Goal: Information Seeking & Learning: Learn about a topic

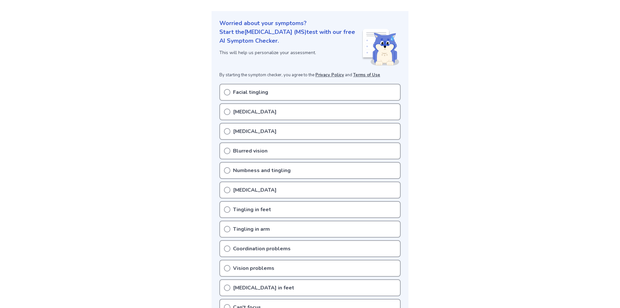
scroll to position [130, 0]
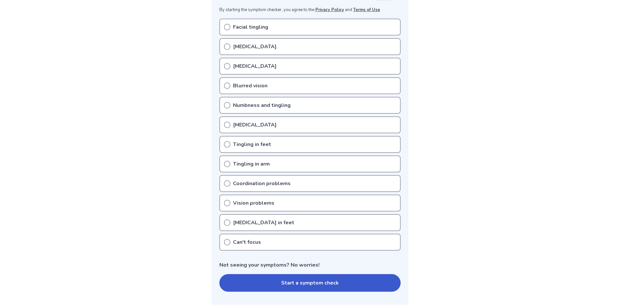
click at [227, 27] on icon at bounding box center [227, 27] width 7 height 7
click at [229, 25] on circle at bounding box center [227, 27] width 6 height 6
click at [246, 49] on p "Pins and needles" at bounding box center [255, 47] width 44 height 8
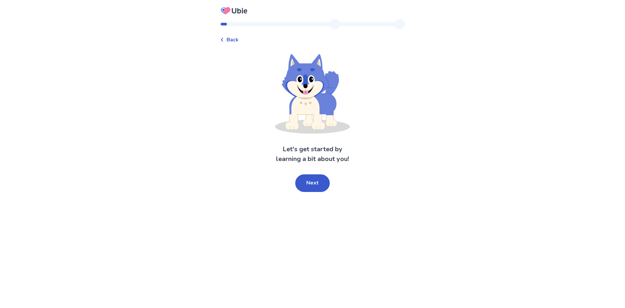
click at [227, 42] on div "Back" at bounding box center [229, 40] width 19 height 8
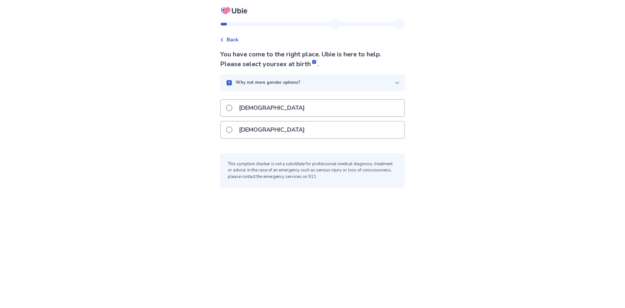
click at [265, 128] on p "[DEMOGRAPHIC_DATA]" at bounding box center [272, 129] width 74 height 17
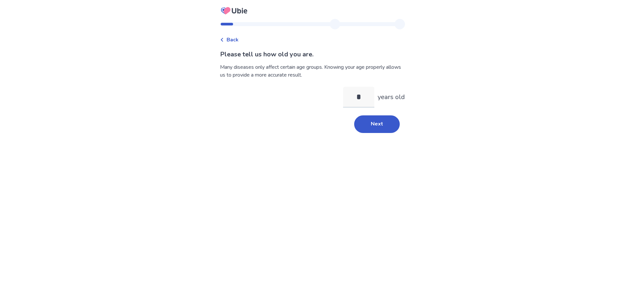
type input "**"
click at [379, 119] on button "Next" at bounding box center [377, 124] width 46 height 18
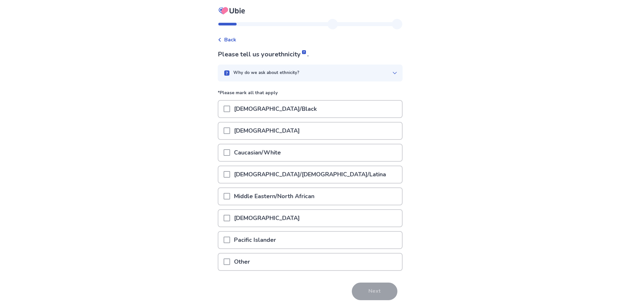
click at [267, 151] on p "Caucasian/White" at bounding box center [257, 152] width 55 height 17
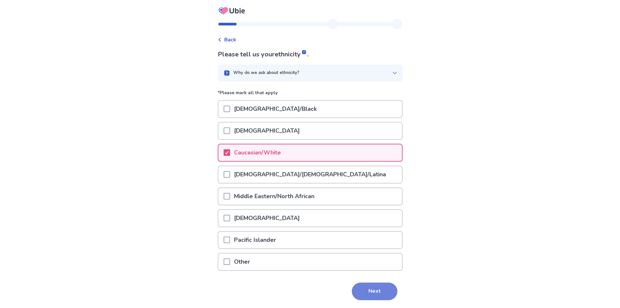
click at [385, 289] on button "Next" at bounding box center [375, 291] width 46 height 18
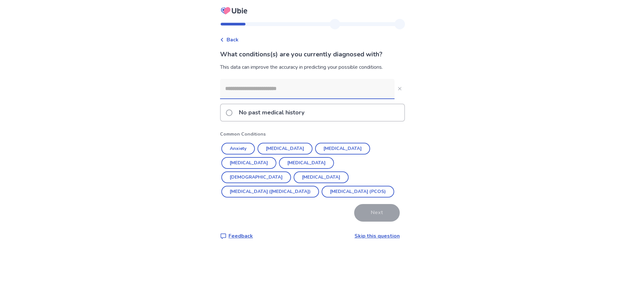
click at [304, 88] on input at bounding box center [307, 89] width 174 height 20
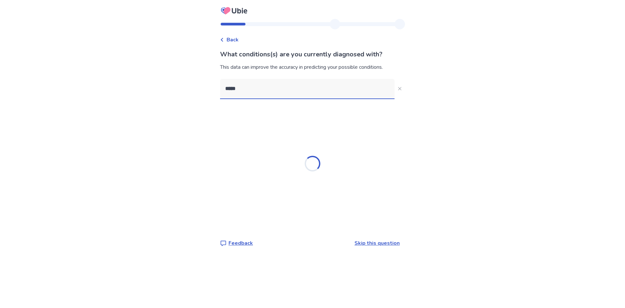
type input "******"
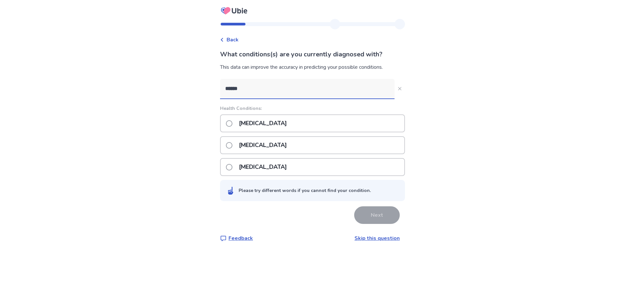
click at [291, 150] on p "Rheumatoid arthritis" at bounding box center [263, 145] width 56 height 17
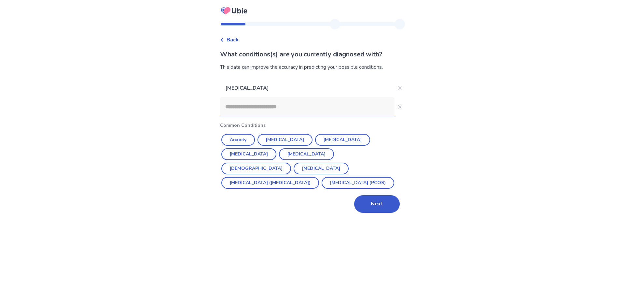
click at [176, 185] on div "Back What conditions(s) are you currently diagnosed with? This data can improve…" at bounding box center [312, 154] width 625 height 308
click at [382, 208] on button "Next" at bounding box center [377, 204] width 46 height 18
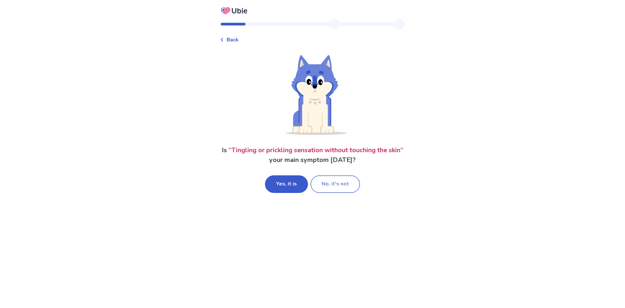
click at [329, 183] on button "No, it's not" at bounding box center [334, 184] width 49 height 18
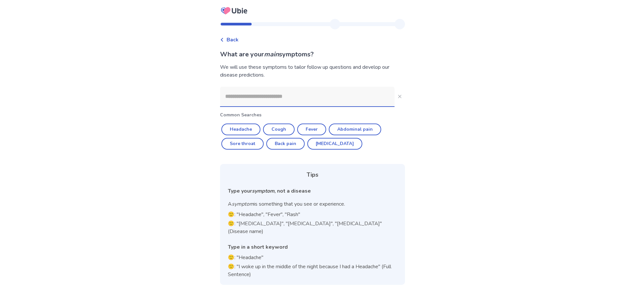
click at [276, 98] on input at bounding box center [307, 97] width 174 height 20
click at [185, 127] on div "Back What are your main symptoms? We will use these symptoms to tailor follow u…" at bounding box center [312, 154] width 625 height 308
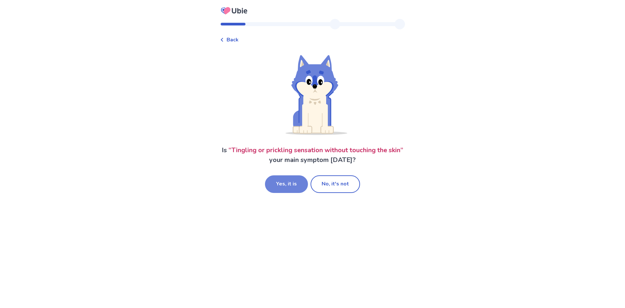
click at [291, 179] on button "Yes, it is" at bounding box center [286, 184] width 43 height 18
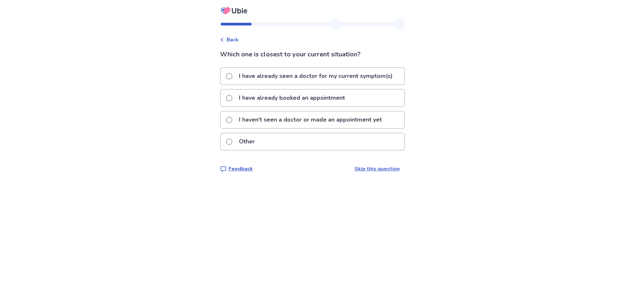
click at [308, 99] on p "I have already booked an appointment" at bounding box center [292, 97] width 114 height 17
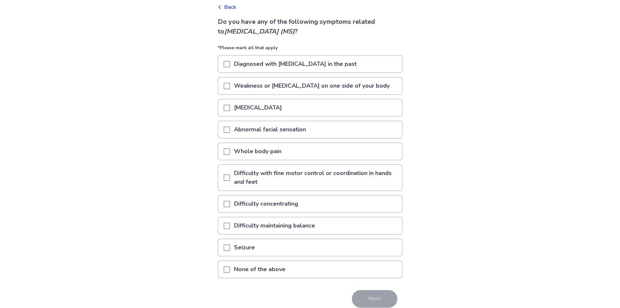
scroll to position [61, 0]
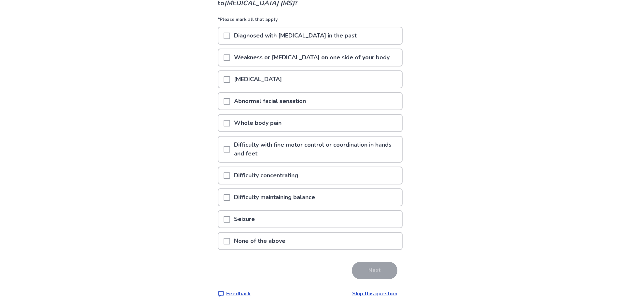
click at [227, 101] on div "Abnormal facial sensation" at bounding box center [310, 101] width 184 height 17
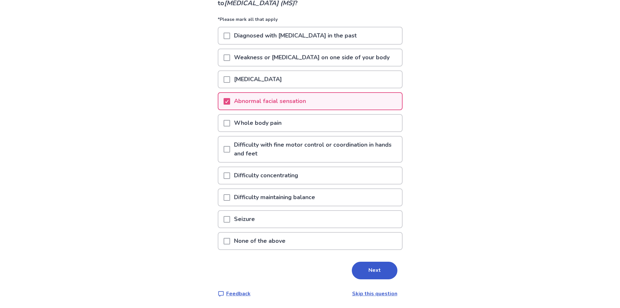
click at [228, 174] on span at bounding box center [227, 175] width 7 height 7
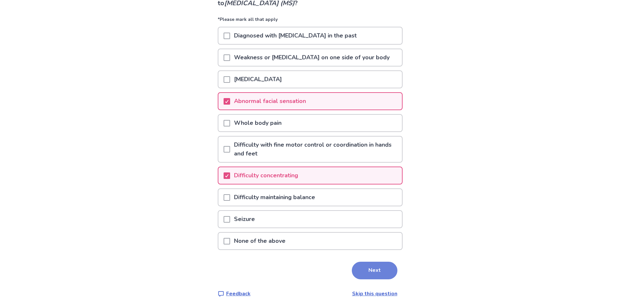
click at [380, 267] on button "Next" at bounding box center [375, 270] width 46 height 18
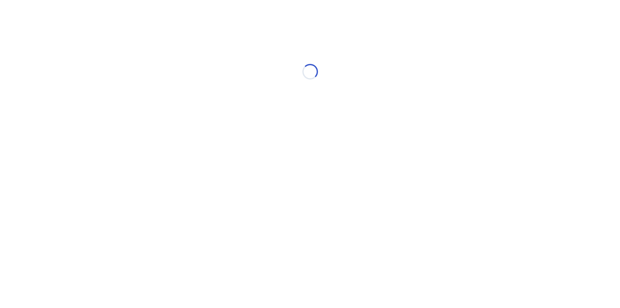
scroll to position [0, 0]
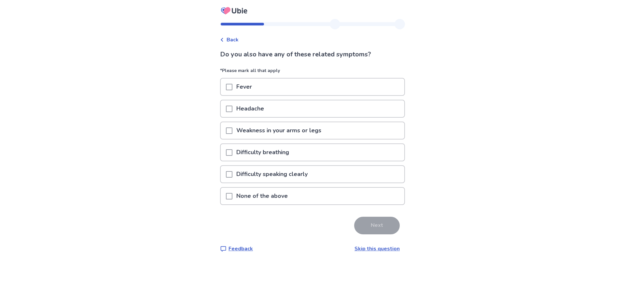
click at [232, 109] on span at bounding box center [229, 108] width 7 height 7
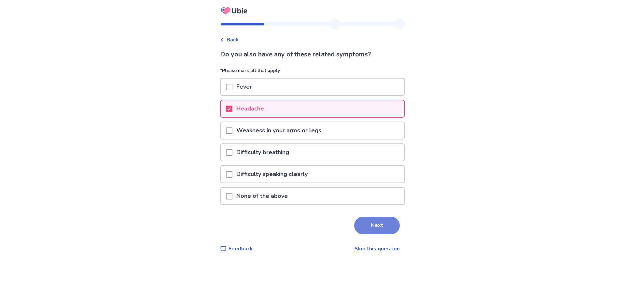
click at [380, 225] on button "Next" at bounding box center [377, 225] width 46 height 18
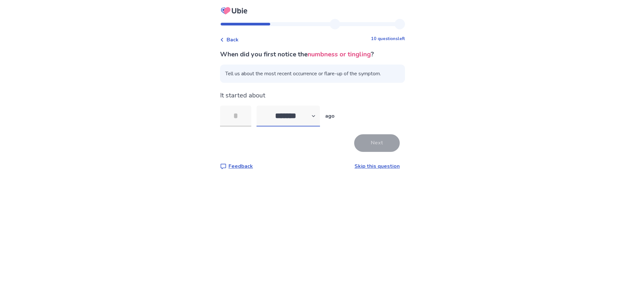
click at [311, 115] on select "******* ****** ******* ******** *******" at bounding box center [287, 115] width 63 height 21
select select "*"
click at [260, 105] on select "******* ****** ******* ******** *******" at bounding box center [287, 115] width 63 height 21
click at [244, 114] on input "tel" at bounding box center [235, 115] width 31 height 21
type input "*"
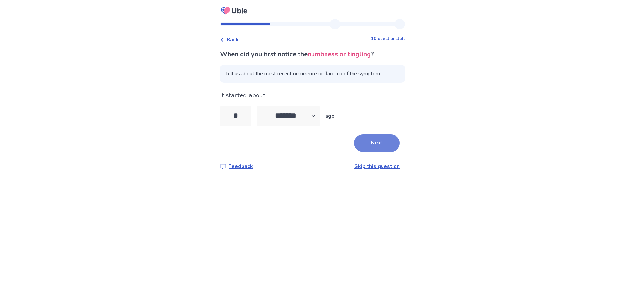
click at [375, 144] on button "Next" at bounding box center [377, 143] width 46 height 18
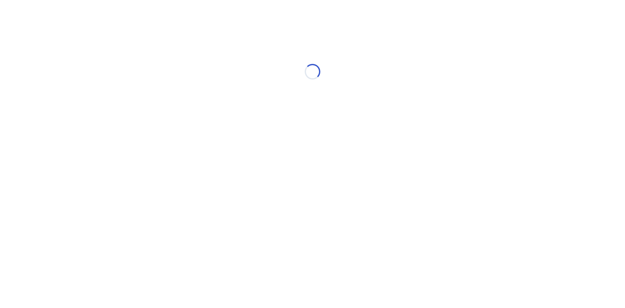
select select "*"
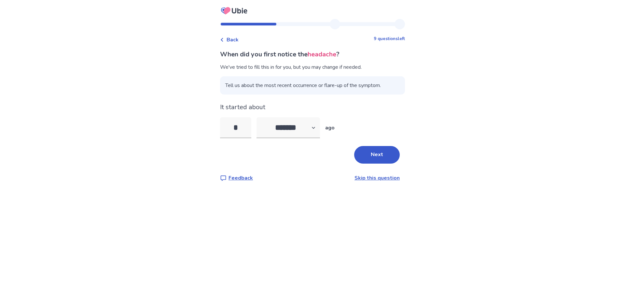
click at [374, 176] on link "Skip this question" at bounding box center [376, 177] width 45 height 7
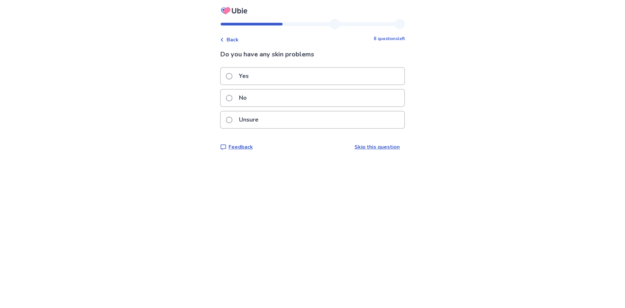
click at [236, 78] on label "Yes" at bounding box center [239, 76] width 27 height 17
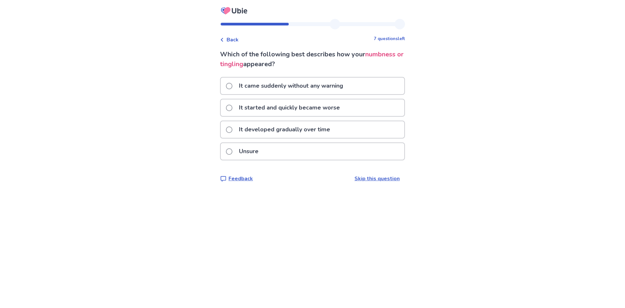
click at [332, 128] on p "It developed gradually over time" at bounding box center [284, 129] width 99 height 17
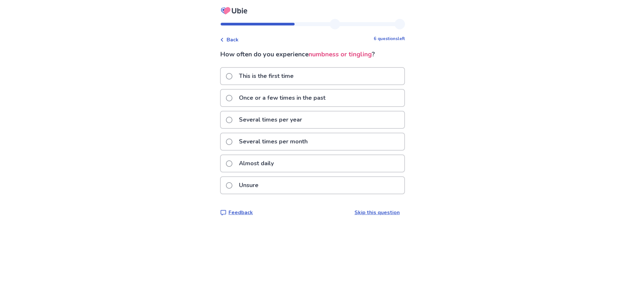
click at [290, 163] on div "Almost daily" at bounding box center [313, 163] width 184 height 17
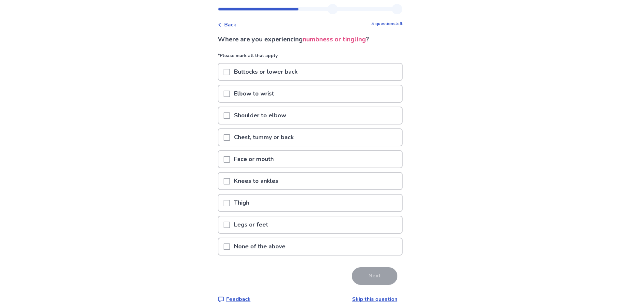
scroll to position [21, 0]
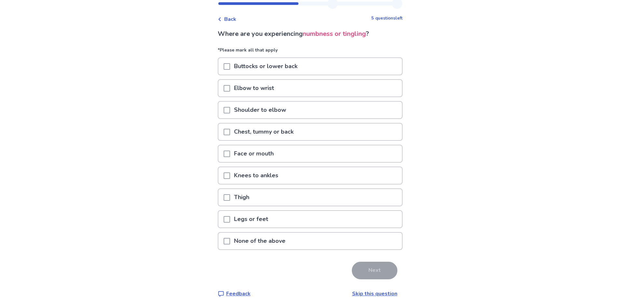
click at [268, 157] on p "Face or mouth" at bounding box center [254, 153] width 48 height 17
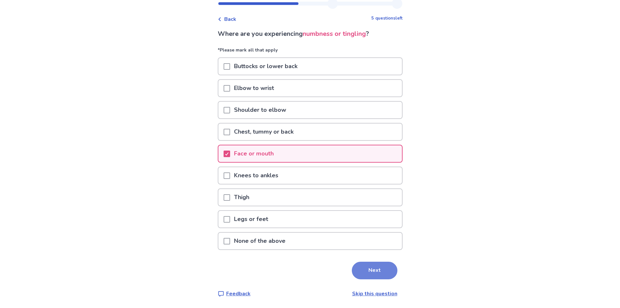
click at [378, 262] on button "Next" at bounding box center [375, 270] width 46 height 18
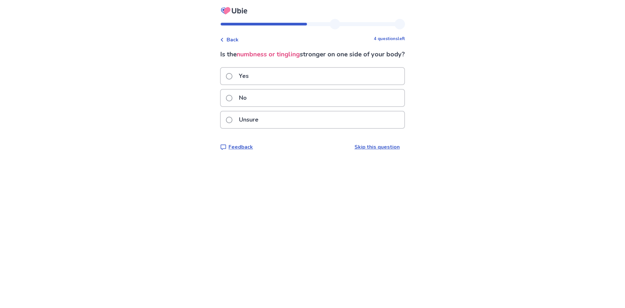
click at [320, 106] on div "No" at bounding box center [313, 97] width 184 height 17
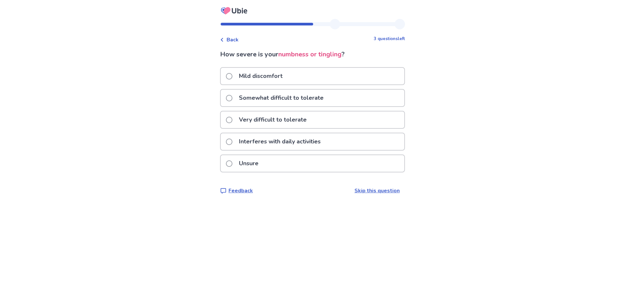
click at [319, 147] on p "Interferes with daily activities" at bounding box center [279, 141] width 89 height 17
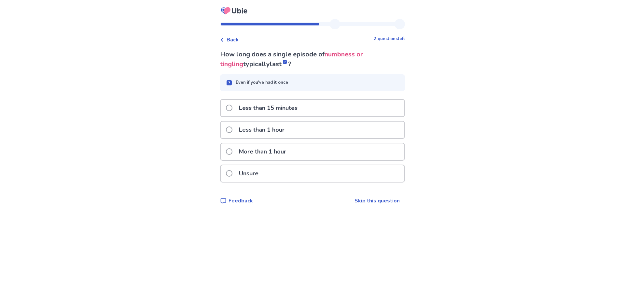
click at [312, 145] on div "More than 1 hour" at bounding box center [313, 151] width 184 height 17
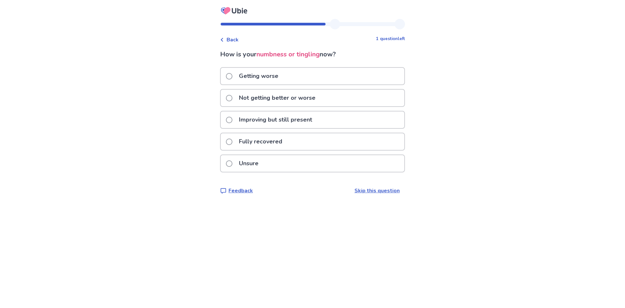
click at [305, 73] on div "Getting worse" at bounding box center [313, 76] width 184 height 17
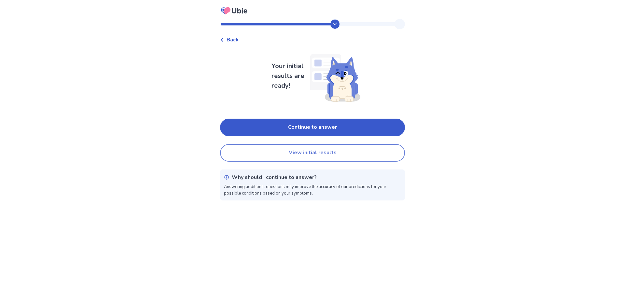
click at [365, 156] on button "View initial results" at bounding box center [312, 153] width 185 height 18
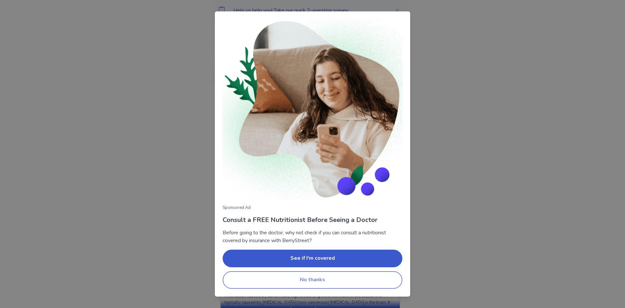
click at [388, 285] on button "No thanks" at bounding box center [313, 280] width 180 height 18
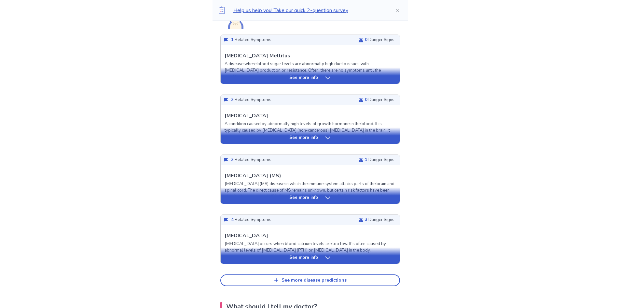
scroll to position [163, 0]
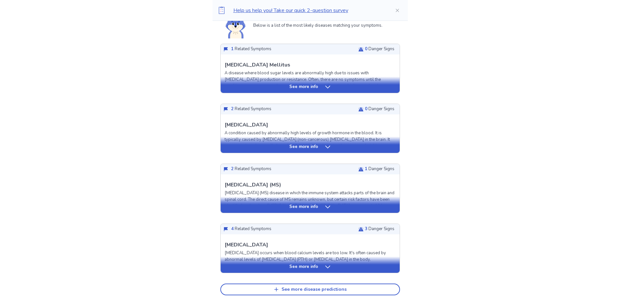
click at [331, 204] on div "See more info" at bounding box center [310, 206] width 179 height 7
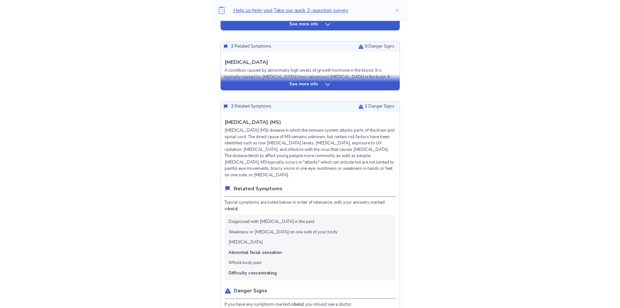
scroll to position [228, 0]
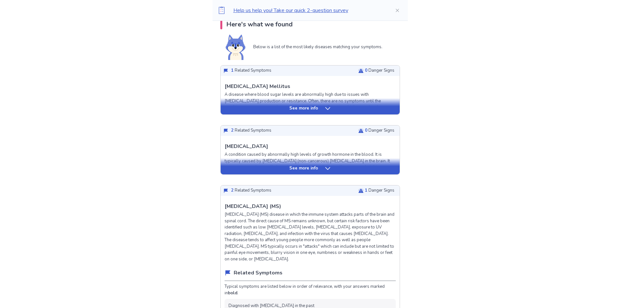
scroll to position [130, 0]
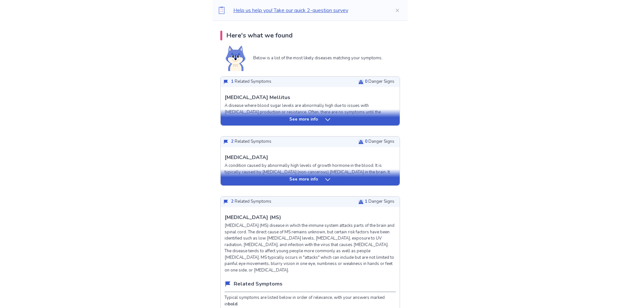
click at [321, 116] on div "See more info" at bounding box center [310, 117] width 179 height 16
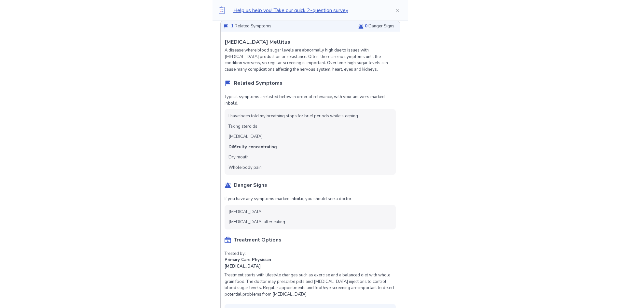
scroll to position [195, 0]
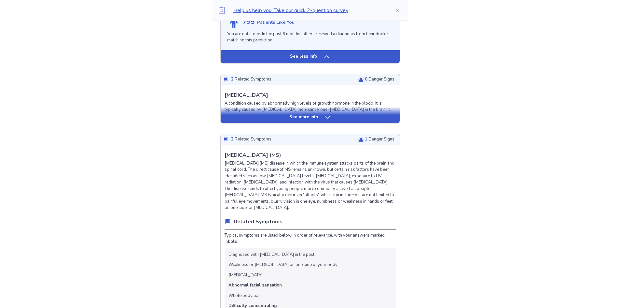
scroll to position [586, 0]
